Goal: Transaction & Acquisition: Purchase product/service

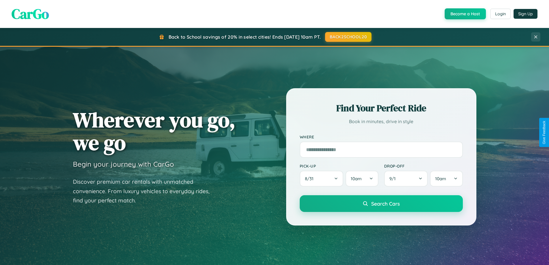
scroll to position [17, 0]
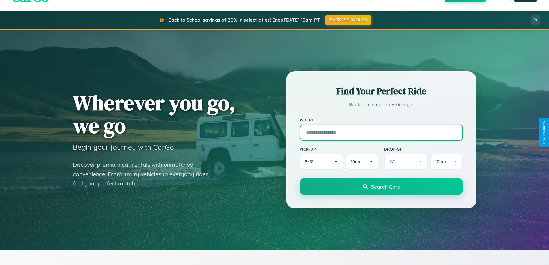
click at [381, 132] on input "text" at bounding box center [381, 132] width 163 height 16
type input "**********"
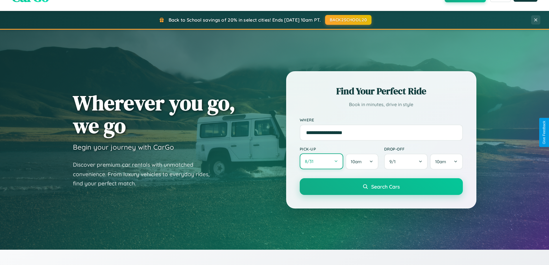
click at [321, 161] on button "8 / 31" at bounding box center [322, 161] width 44 height 16
select select "*"
select select "****"
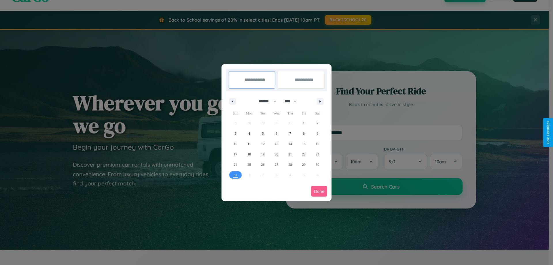
click at [265, 101] on select "******* ******** ***** ***** *** **** **** ****** ********* ******* ******** **…" at bounding box center [266, 102] width 24 height 10
select select "*"
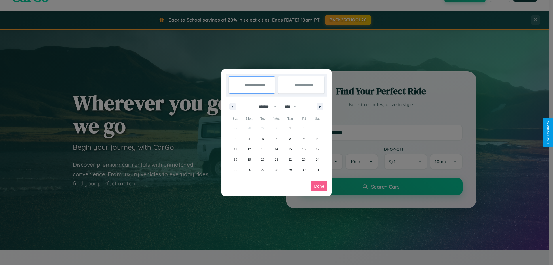
drag, startPoint x: 293, startPoint y: 106, endPoint x: 277, endPoint y: 116, distance: 19.1
click at [293, 106] on select "**** **** **** **** **** **** **** **** **** **** **** **** **** **** **** ****…" at bounding box center [290, 107] width 17 height 10
select select "****"
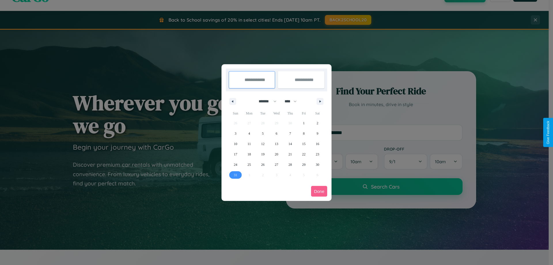
click at [235, 175] on span "31" at bounding box center [235, 175] width 3 height 10
type input "**********"
click at [320, 101] on icon "button" at bounding box center [321, 101] width 3 height 2
select select "*"
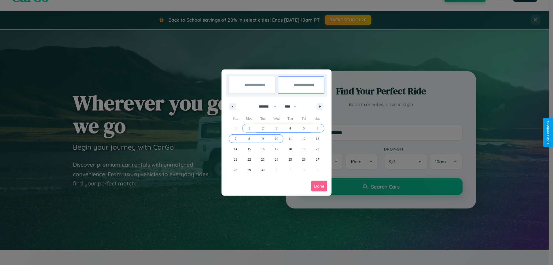
click at [276, 138] on span "10" at bounding box center [276, 138] width 3 height 10
type input "**********"
select select "*"
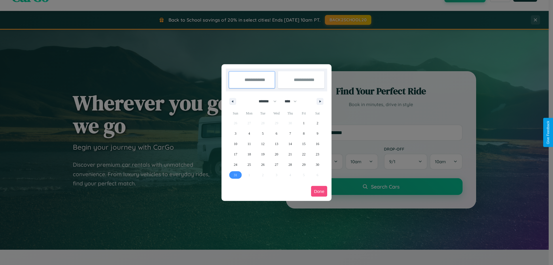
click at [319, 191] on button "Done" at bounding box center [319, 191] width 16 height 11
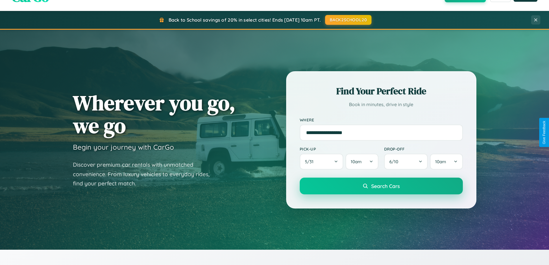
click at [381, 186] on span "Search Cars" at bounding box center [385, 186] width 29 height 6
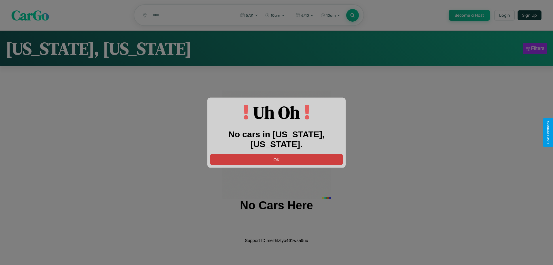
click at [277, 154] on button "OK" at bounding box center [276, 159] width 133 height 11
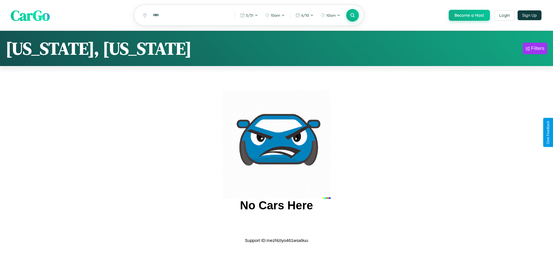
click at [30, 16] on span "CarGo" at bounding box center [30, 15] width 39 height 20
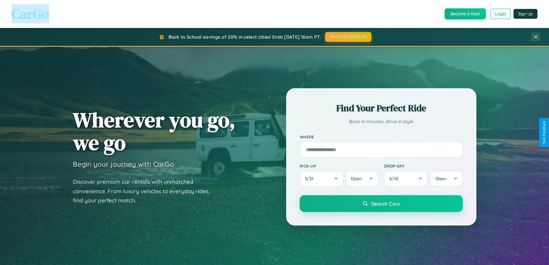
click at [500, 14] on button "Login" at bounding box center [500, 14] width 20 height 10
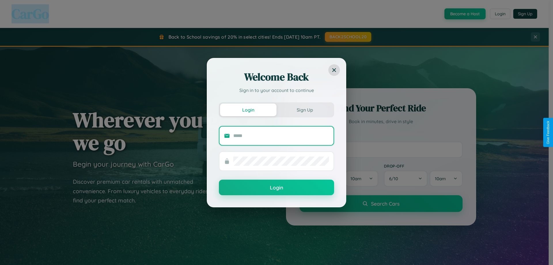
click at [281, 135] on input "text" at bounding box center [281, 135] width 96 height 9
type input "**********"
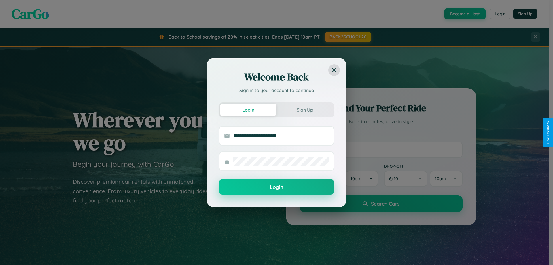
click at [277, 187] on button "Login" at bounding box center [276, 187] width 115 height 16
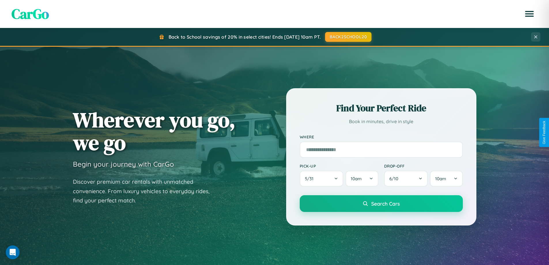
scroll to position [675, 0]
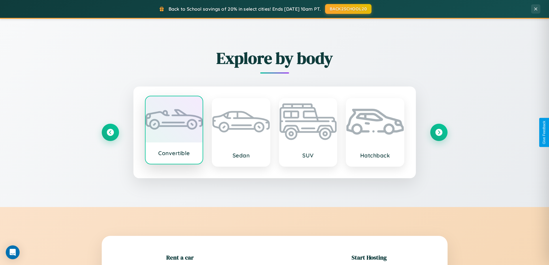
click at [174, 131] on div at bounding box center [174, 119] width 57 height 46
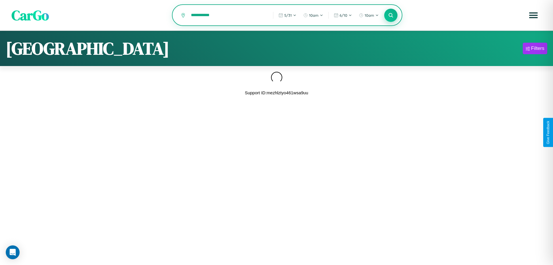
type input "**********"
click at [391, 16] on icon at bounding box center [390, 14] width 5 height 5
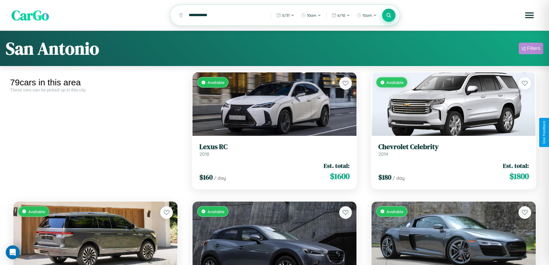
click at [531, 49] on div "Filters" at bounding box center [533, 49] width 13 height 6
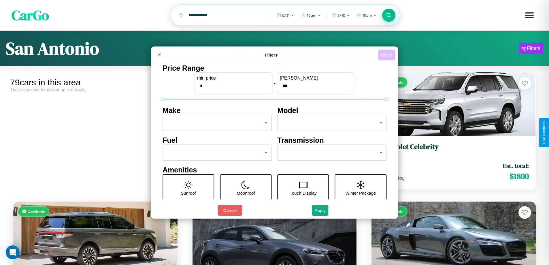
click at [387, 55] on button "Reset" at bounding box center [386, 55] width 17 height 11
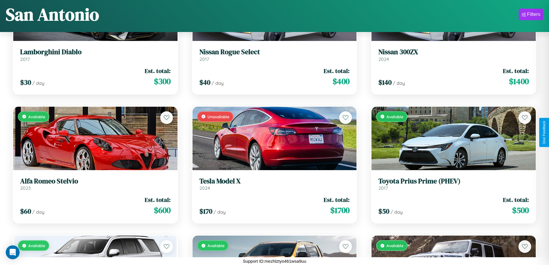
scroll to position [2016, 0]
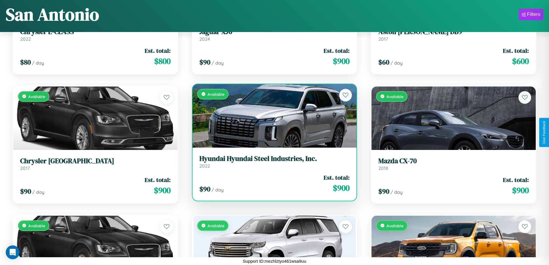
click at [272, 118] on div "Available" at bounding box center [274, 115] width 164 height 63
click at [272, 116] on div "Available" at bounding box center [274, 115] width 164 height 63
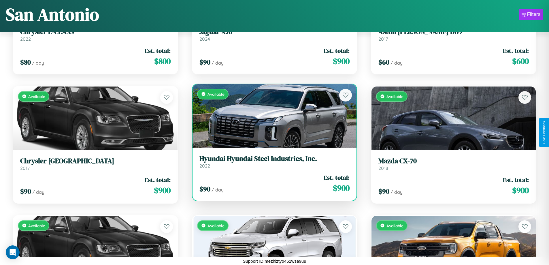
click at [272, 116] on div "Available" at bounding box center [274, 115] width 164 height 63
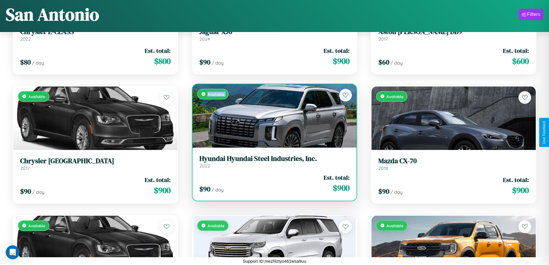
click at [272, 116] on div "Available" at bounding box center [274, 115] width 164 height 63
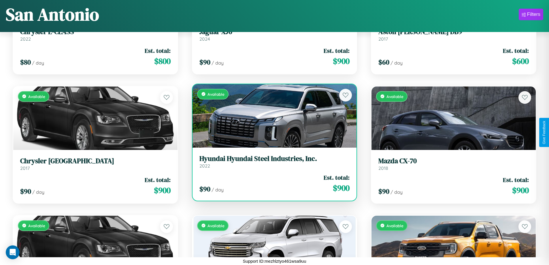
click at [272, 116] on div "Available" at bounding box center [274, 115] width 164 height 63
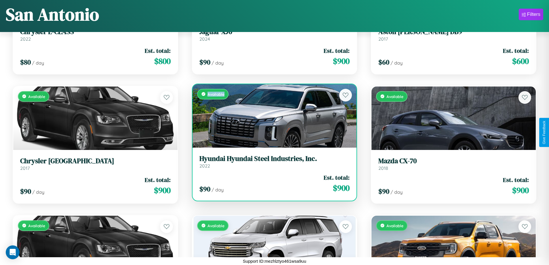
click at [272, 116] on div "Available" at bounding box center [274, 115] width 164 height 63
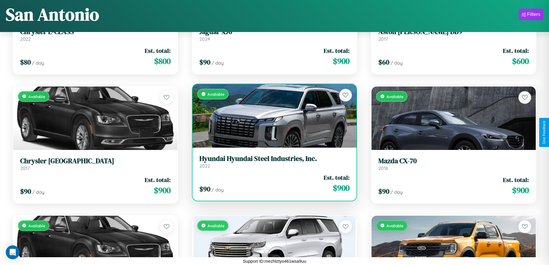
click at [272, 161] on h3 "Hyundai Hyundai Steel Industries, Inc." at bounding box center [274, 158] width 150 height 8
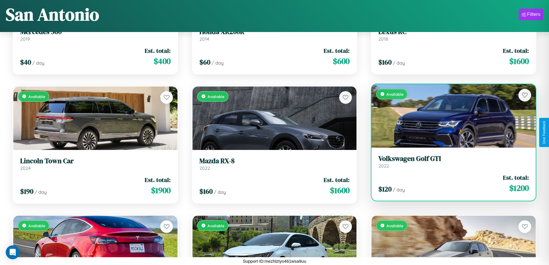
click at [450, 161] on h3 "Volkswagen Golf GTI" at bounding box center [453, 158] width 150 height 8
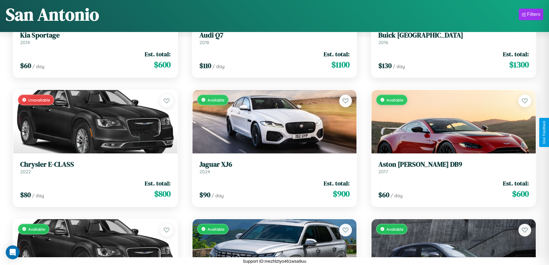
scroll to position [2275, 0]
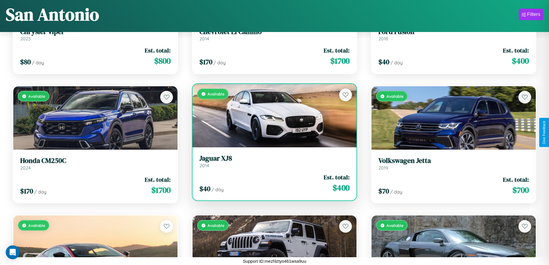
click at [272, 161] on h3 "Jaguar XJ8" at bounding box center [274, 158] width 150 height 8
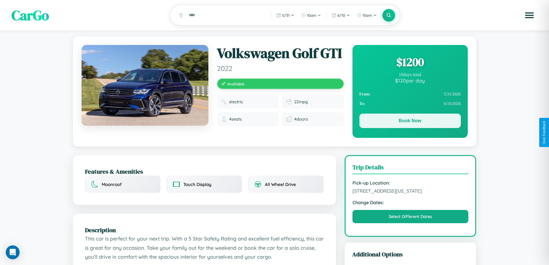
click at [410, 122] on button "Book Now" at bounding box center [409, 121] width 101 height 14
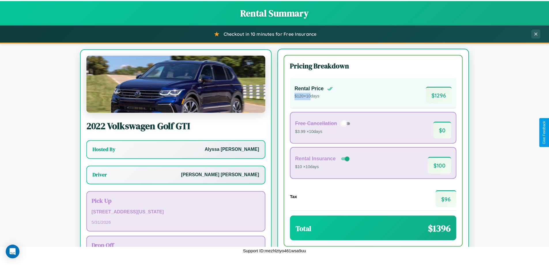
scroll to position [27, 0]
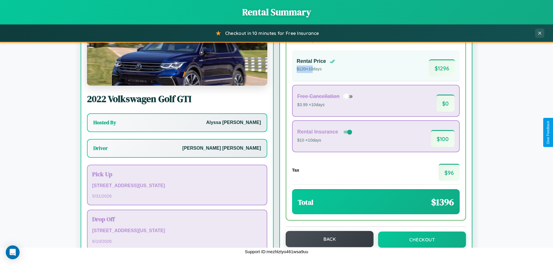
click at [327, 239] on button "Back" at bounding box center [330, 239] width 88 height 16
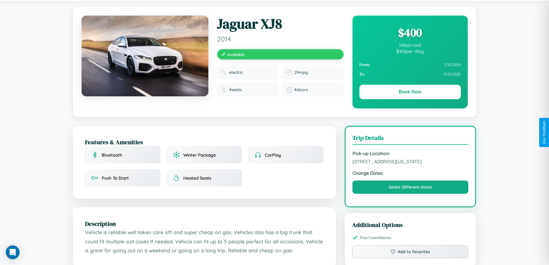
scroll to position [155, 0]
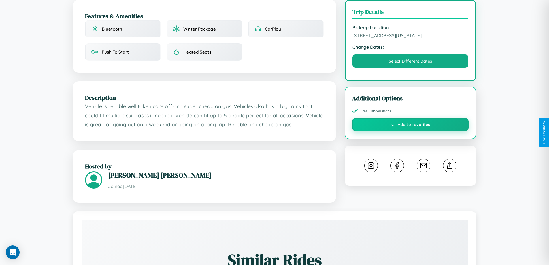
click at [410, 131] on button "Add to favorites" at bounding box center [410, 124] width 117 height 13
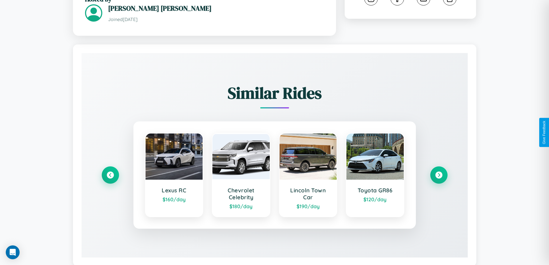
scroll to position [338, 0]
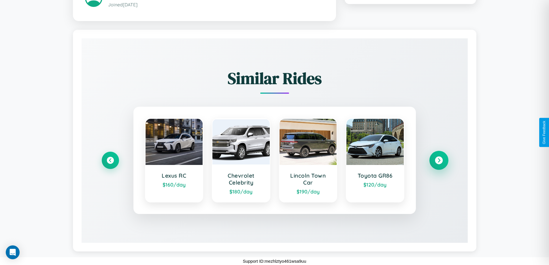
click at [439, 160] on icon at bounding box center [439, 160] width 8 height 8
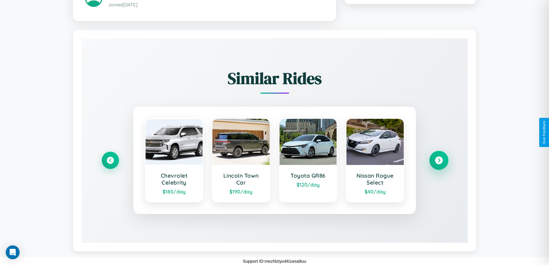
click at [439, 160] on icon at bounding box center [439, 160] width 8 height 8
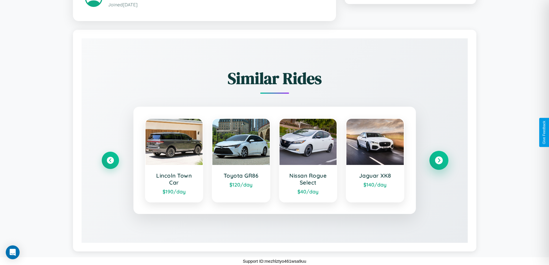
click at [439, 160] on icon at bounding box center [439, 160] width 8 height 8
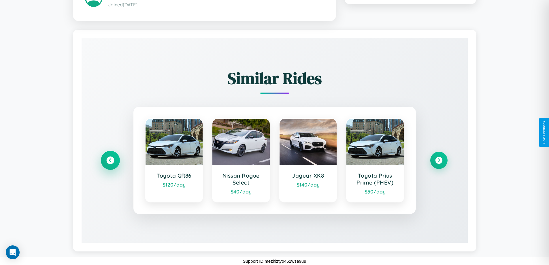
click at [110, 160] on icon at bounding box center [110, 160] width 8 height 8
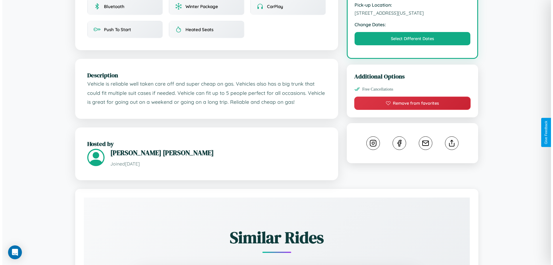
scroll to position [155, 0]
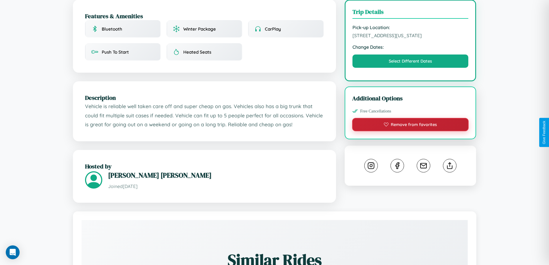
click at [410, 131] on button "Remove from favorites" at bounding box center [410, 124] width 117 height 13
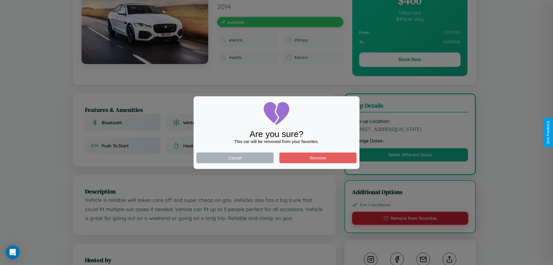
scroll to position [0, 0]
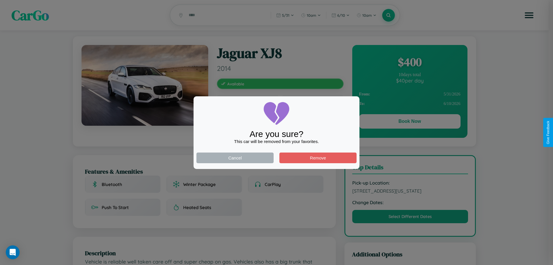
click at [410, 122] on div at bounding box center [276, 132] width 553 height 265
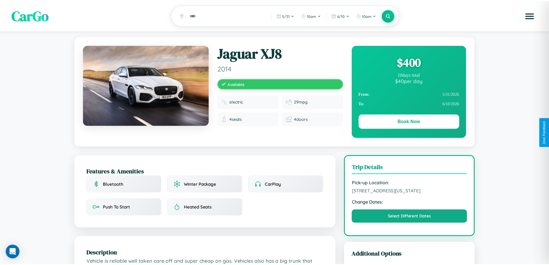
scroll to position [155, 0]
